Goal: Contribute content

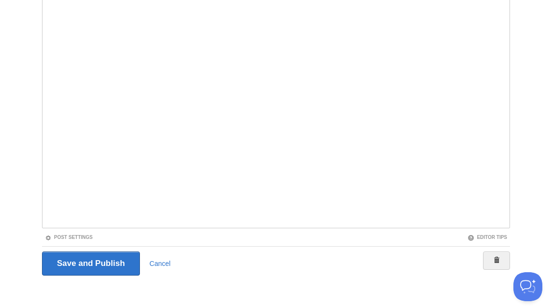
scroll to position [116, 0]
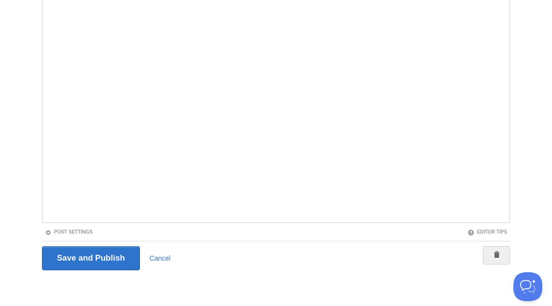
click at [67, 236] on fieldset "Title The Importance of a Correctly Maintained Heart - [PERSON_NAME] Normal tex…" at bounding box center [276, 110] width 468 height 334
click at [67, 234] on link "Post Settings" at bounding box center [69, 231] width 48 height 5
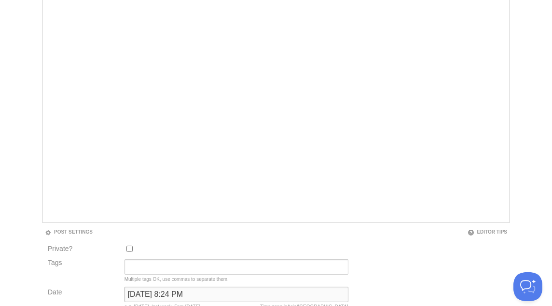
click at [153, 298] on input "[DATE] 8:24 PM" at bounding box center [236, 293] width 224 height 15
type input "now"
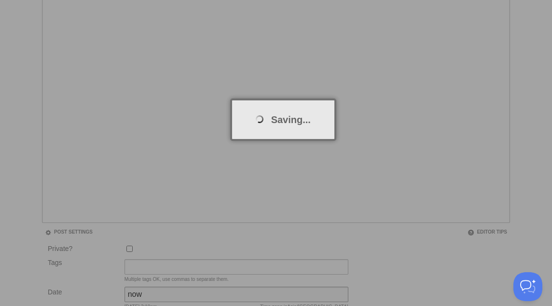
scroll to position [50, 0]
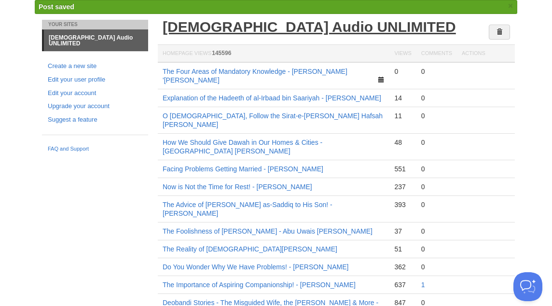
click at [259, 25] on link "[DEMOGRAPHIC_DATA] Audio UNLIMITED" at bounding box center [308, 27] width 293 height 16
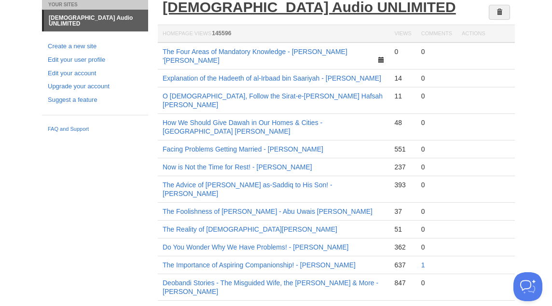
click at [242, 4] on link "[DEMOGRAPHIC_DATA] Audio UNLIMITED" at bounding box center [308, 7] width 293 height 16
click at [208, 3] on link "[DEMOGRAPHIC_DATA] Audio UNLIMITED" at bounding box center [308, 7] width 293 height 16
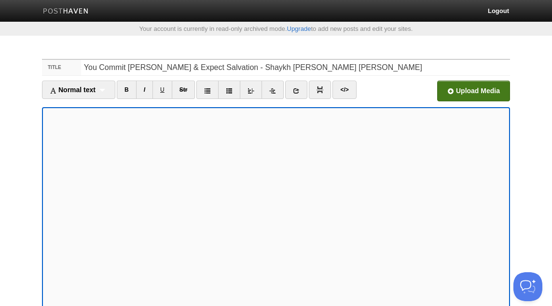
click at [470, 91] on input "file" at bounding box center [182, 93] width 730 height 49
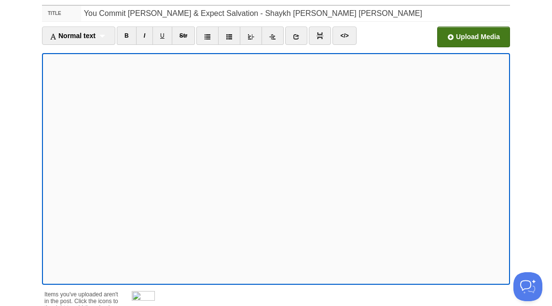
scroll to position [149, 0]
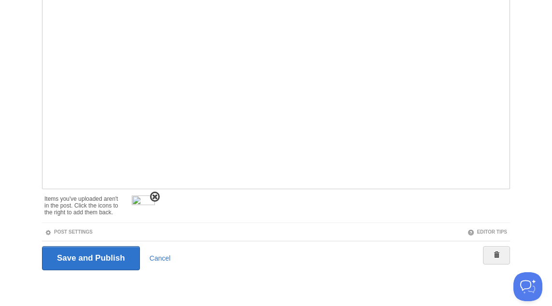
click at [153, 195] on span at bounding box center [154, 196] width 7 height 7
click at [88, 231] on link "Post Settings" at bounding box center [69, 231] width 48 height 5
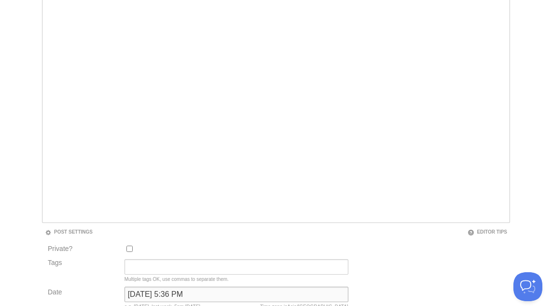
click at [167, 288] on input "March 27, 2023 at 5:36 PM" at bounding box center [236, 293] width 224 height 15
type input "now"
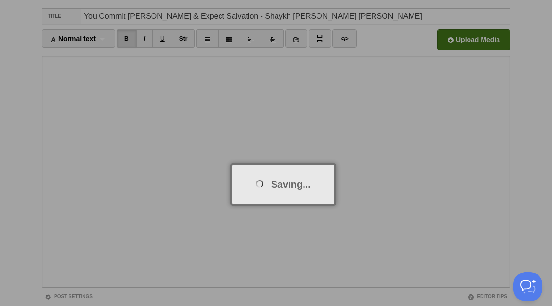
scroll to position [50, 0]
